Goal: Transaction & Acquisition: Purchase product/service

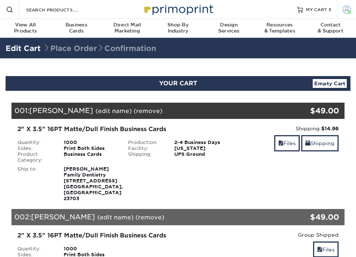
click at [345, 12] on span at bounding box center [346, 9] width 8 height 8
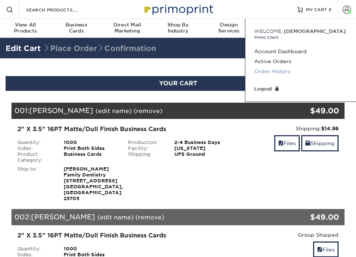
click at [269, 73] on link "Order History" at bounding box center [300, 72] width 93 height 10
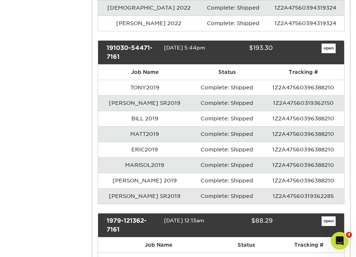
scroll to position [931, 0]
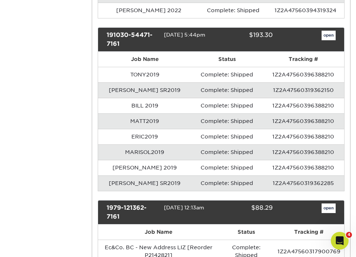
click at [147, 182] on td "Paula SR2019" at bounding box center [145, 184] width 94 height 16
click at [270, 184] on td "1Z2A47560319362285" at bounding box center [303, 184] width 82 height 16
click at [128, 185] on td "Paula SR2019" at bounding box center [145, 184] width 94 height 16
click at [331, 36] on link "open" at bounding box center [328, 36] width 14 height 10
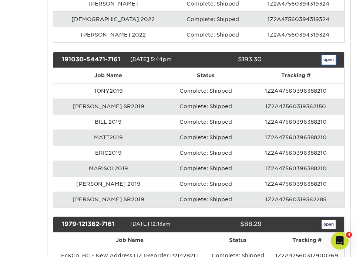
scroll to position [0, 0]
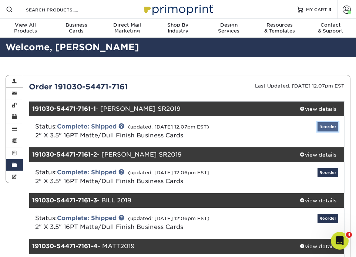
click at [331, 128] on link "Reorder" at bounding box center [327, 126] width 21 height 9
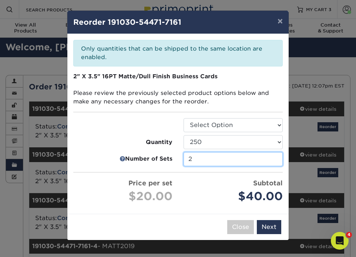
click at [206, 158] on input "2" at bounding box center [232, 159] width 99 height 14
click at [278, 22] on button "×" at bounding box center [279, 21] width 17 height 21
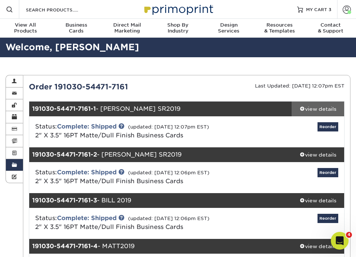
click at [325, 110] on div "view details" at bounding box center [317, 108] width 53 height 7
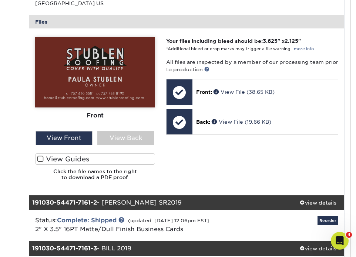
scroll to position [270, 0]
